Goal: Find specific page/section: Find specific page/section

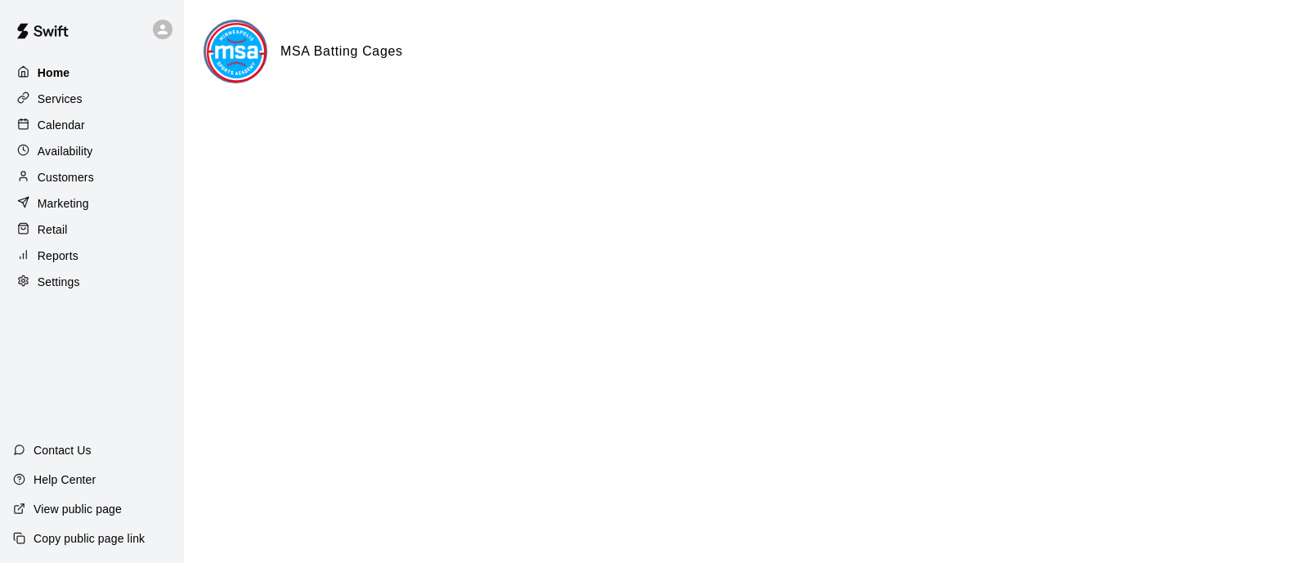
click at [90, 70] on div "Home" at bounding box center [92, 73] width 158 height 25
click at [74, 133] on p "Calendar" at bounding box center [61, 125] width 47 height 16
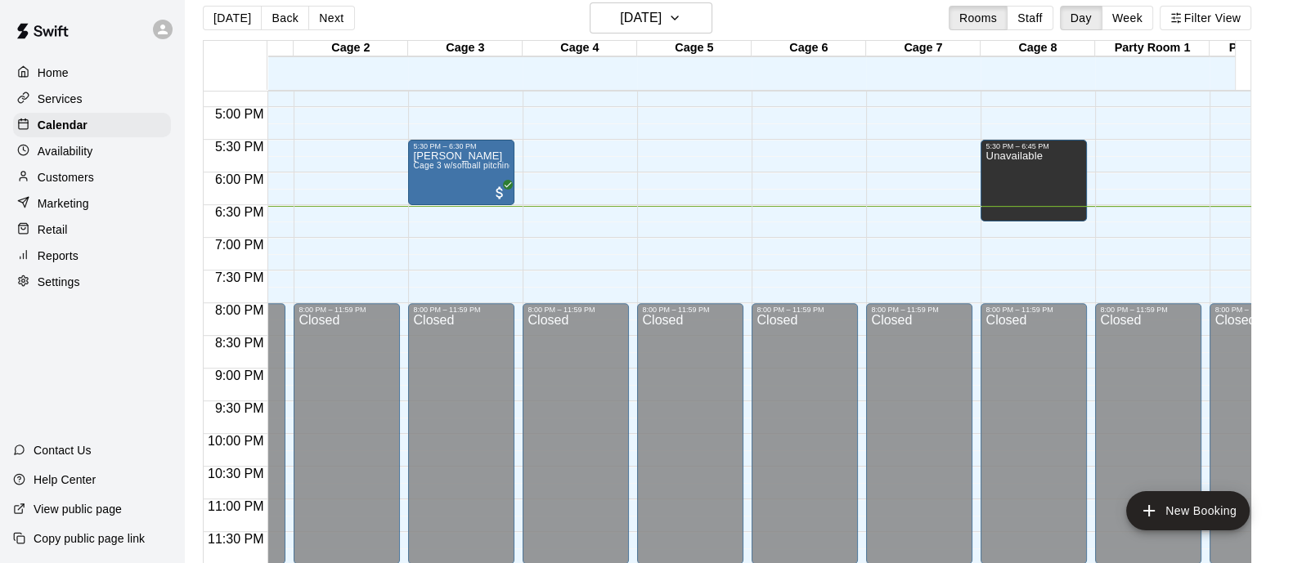
scroll to position [25, 0]
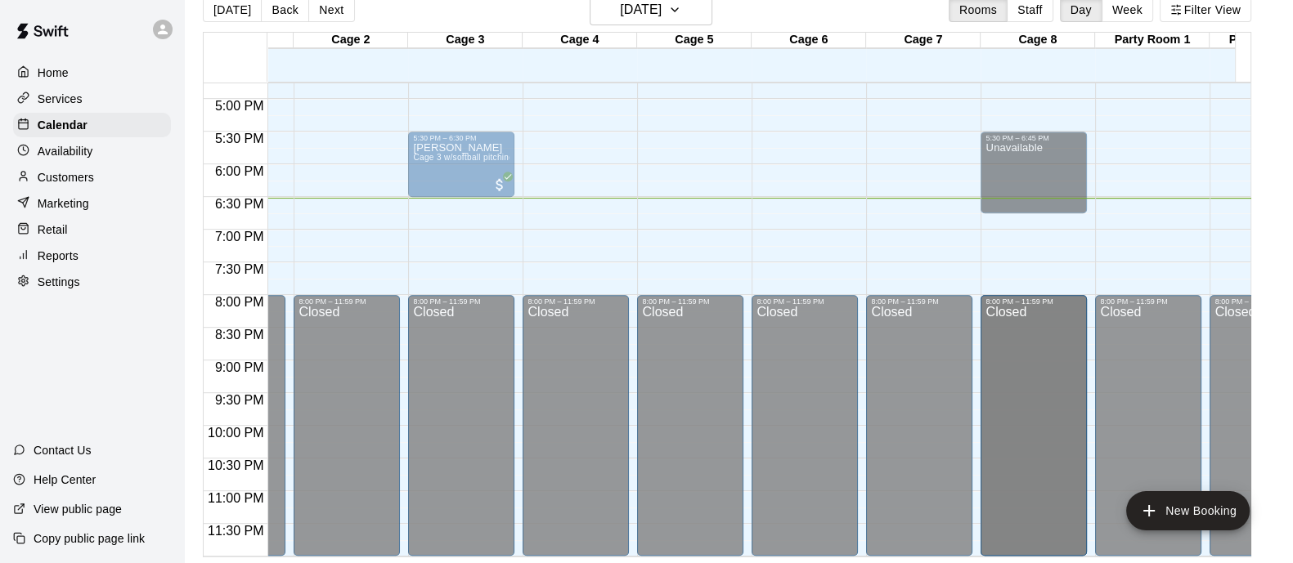
drag, startPoint x: 1001, startPoint y: 537, endPoint x: 1290, endPoint y: 484, distance: 294.3
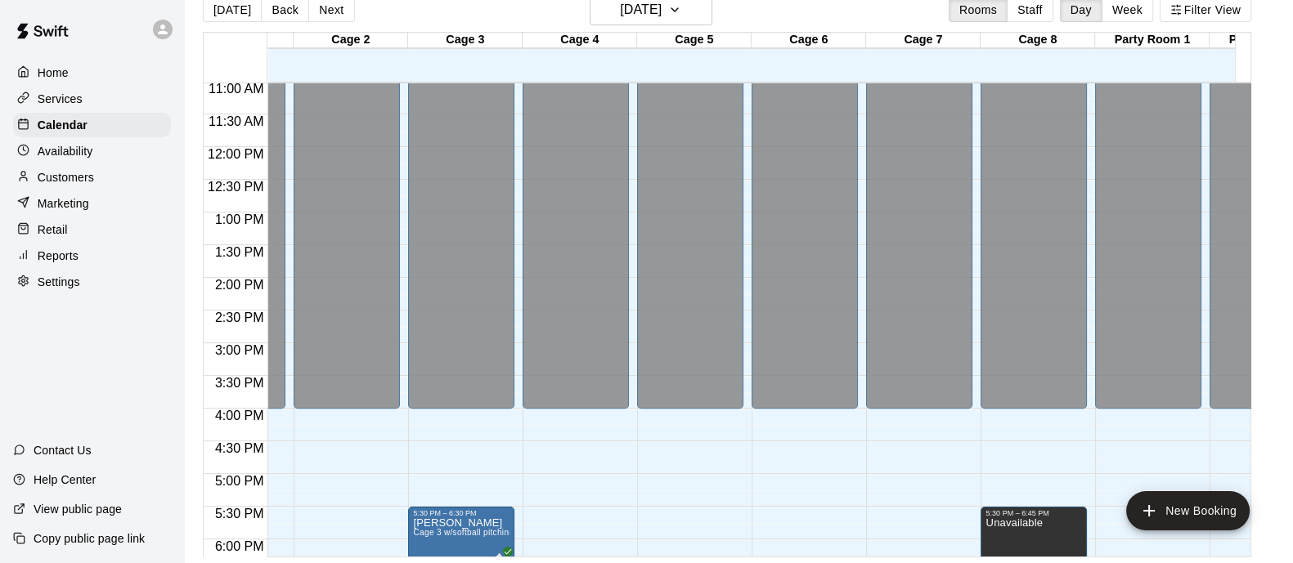
scroll to position [1112, 88]
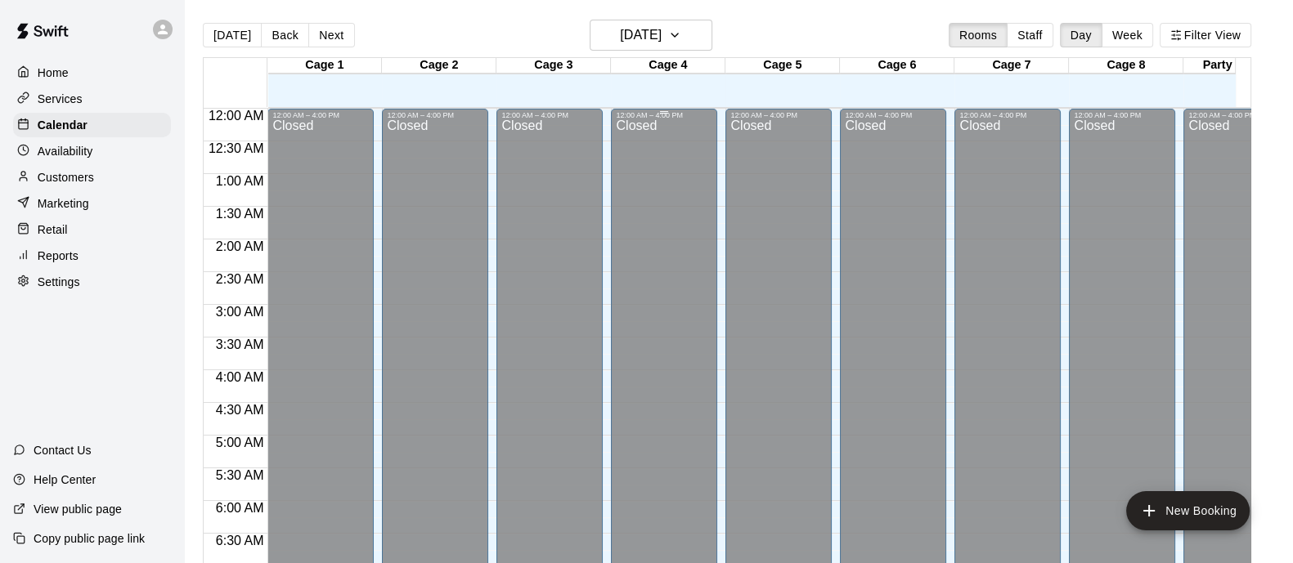
scroll to position [801, 0]
